Goal: Task Accomplishment & Management: Complete application form

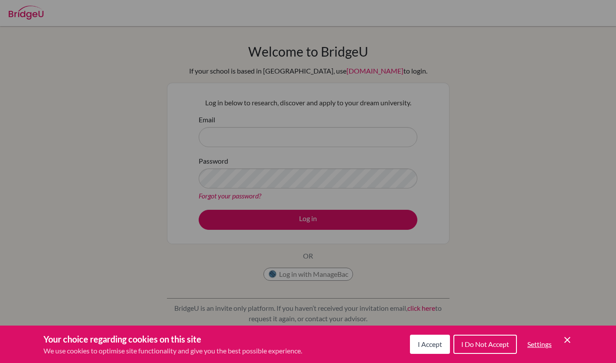
click at [570, 340] on icon "Cookie Control Close Icon" at bounding box center [567, 339] width 10 height 10
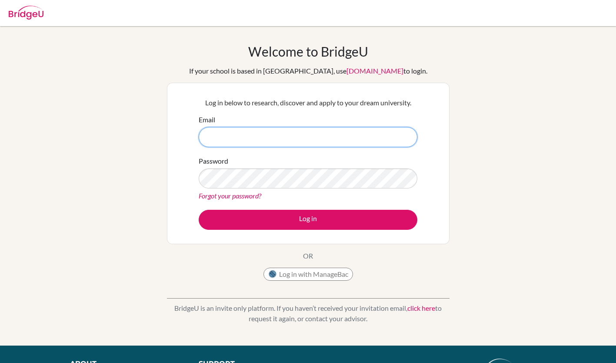
click at [242, 141] on input "Email" at bounding box center [308, 137] width 219 height 20
type input "sjackson@jess.sch.ae"
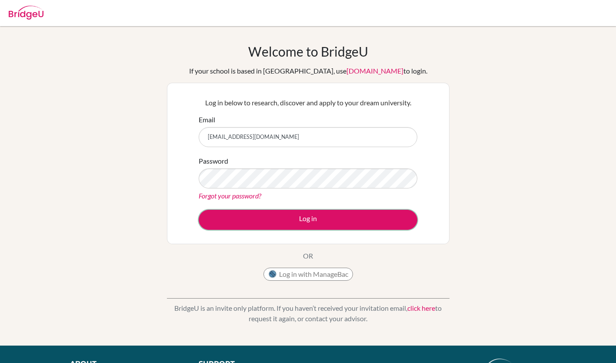
click at [286, 227] on button "Log in" at bounding box center [308, 220] width 219 height 20
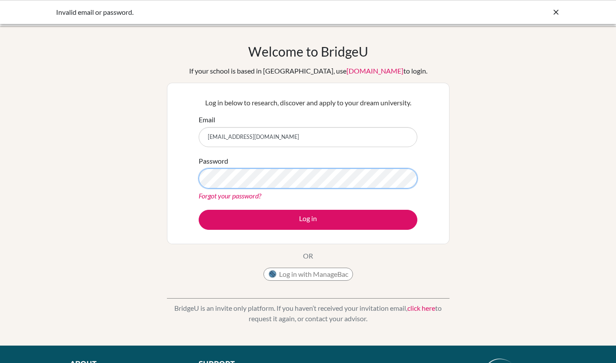
click at [199, 210] on button "Log in" at bounding box center [308, 220] width 219 height 20
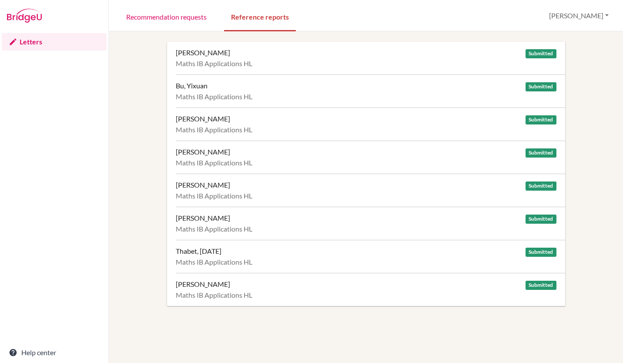
click at [413, 262] on div "Maths IB Applications HL" at bounding box center [366, 261] width 381 height 9
click at [166, 20] on link "Recommendation requests" at bounding box center [166, 16] width 94 height 30
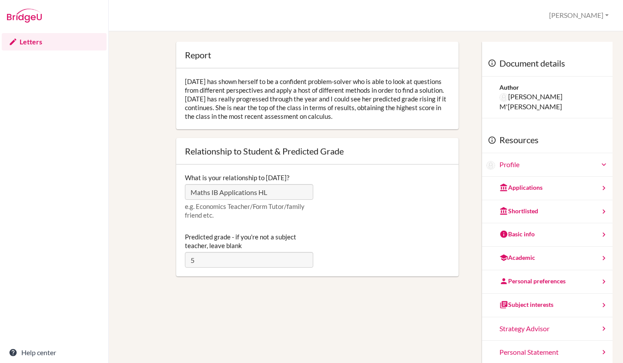
click at [369, 296] on div "Report Open info Info Karma has shown herself to be a confident problem-solver …" at bounding box center [365, 223] width 397 height 363
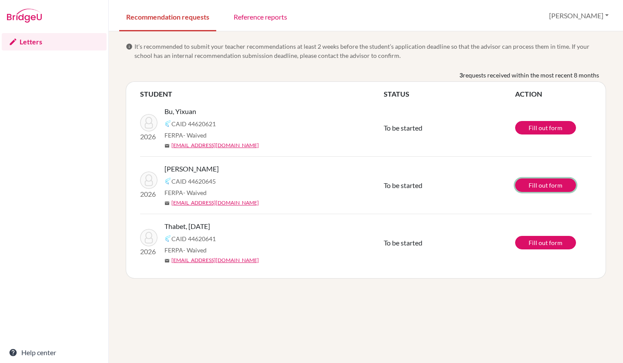
click at [529, 189] on link "Fill out form" at bounding box center [545, 184] width 61 height 13
click at [534, 240] on link "Fill out form" at bounding box center [545, 242] width 61 height 13
